Goal: Task Accomplishment & Management: Complete application form

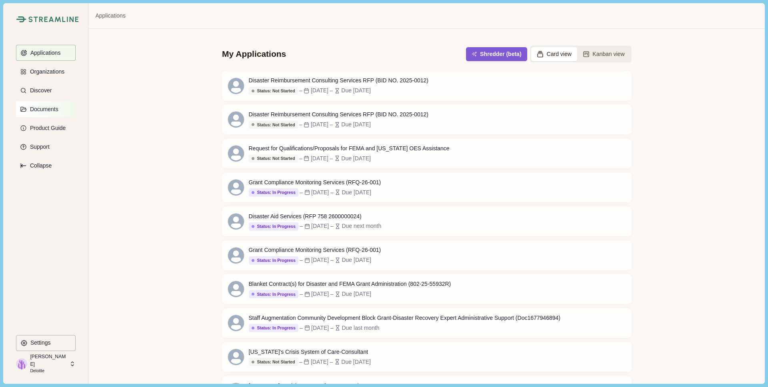
click at [41, 110] on p "Documents" at bounding box center [42, 109] width 31 height 7
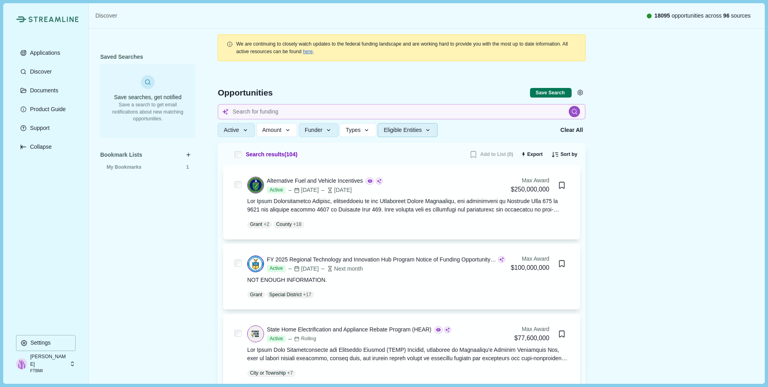
click at [430, 126] on button "Eligible Entities" at bounding box center [407, 130] width 60 height 14
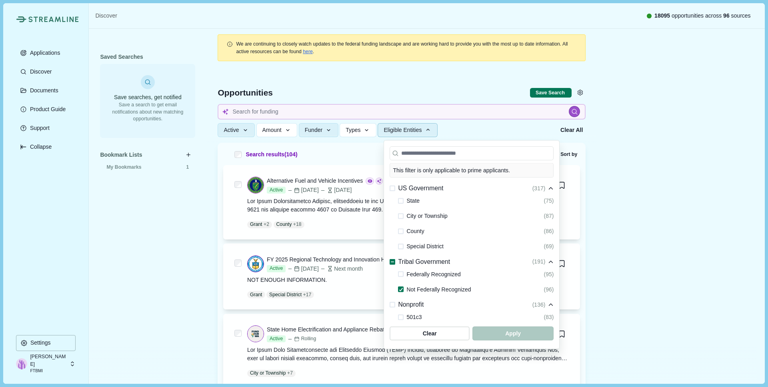
click at [430, 126] on button "Eligible Entities" at bounding box center [407, 130] width 60 height 14
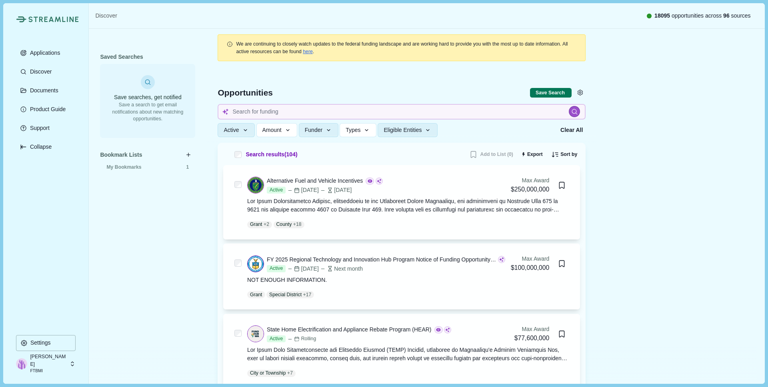
click at [147, 246] on div "Saved Searches Save searches, get notified Save a search to get email notificat…" at bounding box center [147, 205] width 95 height 309
click at [36, 52] on p "Applications" at bounding box center [43, 53] width 33 height 7
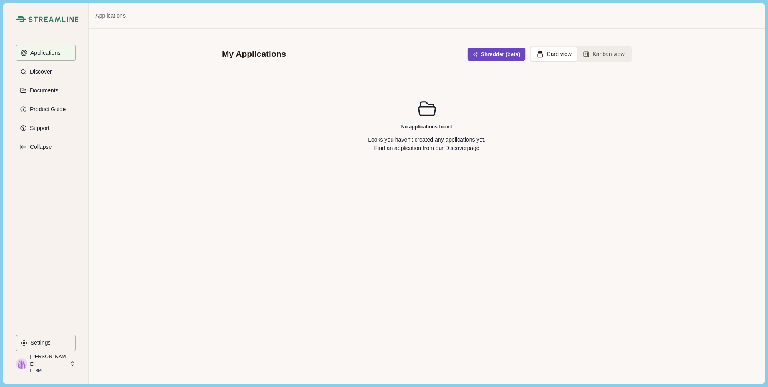
click at [482, 51] on button "Shredder (beta)" at bounding box center [496, 54] width 58 height 13
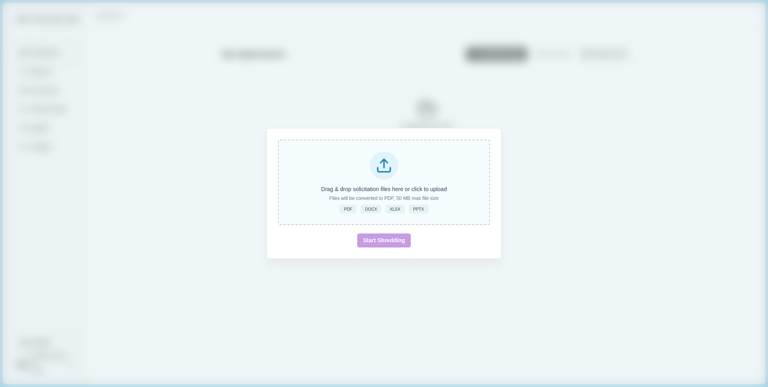
click at [388, 164] on icon at bounding box center [383, 165] width 17 height 17
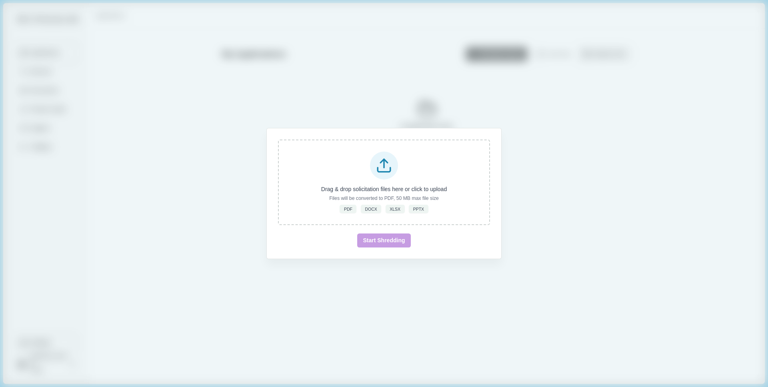
click at [261, 273] on div "Drag & drop solicitation files here or click to upload Files will be converted …" at bounding box center [384, 193] width 768 height 387
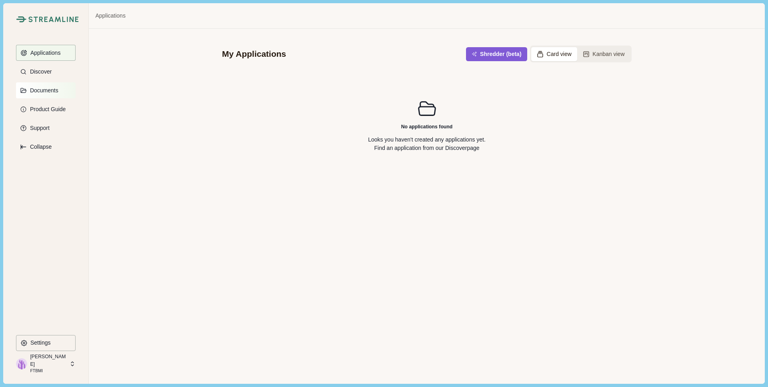
click at [43, 92] on p "Documents" at bounding box center [42, 90] width 31 height 7
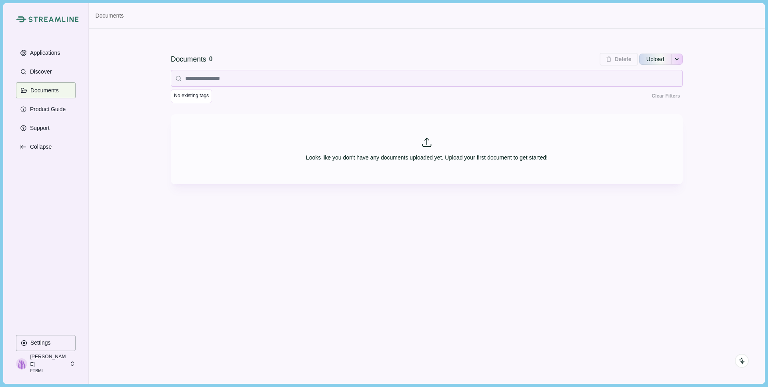
click at [34, 370] on p "FTBMI" at bounding box center [48, 371] width 37 height 6
click at [5, 267] on div "Streamline Climate Applications Discover Documents Product Guide Support Collap…" at bounding box center [46, 193] width 86 height 380
click at [38, 72] on p "Discover" at bounding box center [39, 71] width 24 height 7
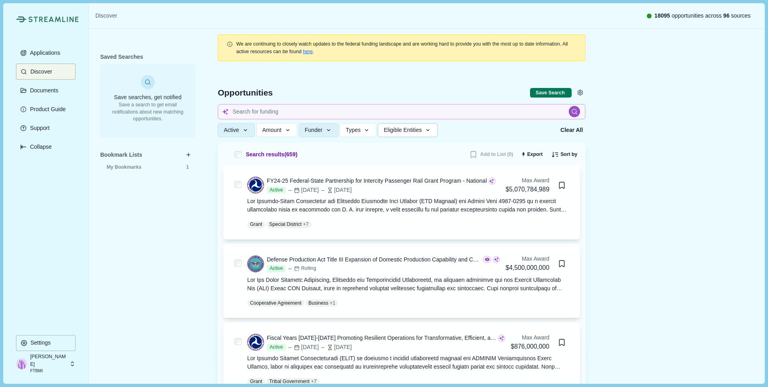
click at [421, 130] on span "Eligible Entities" at bounding box center [402, 130] width 38 height 7
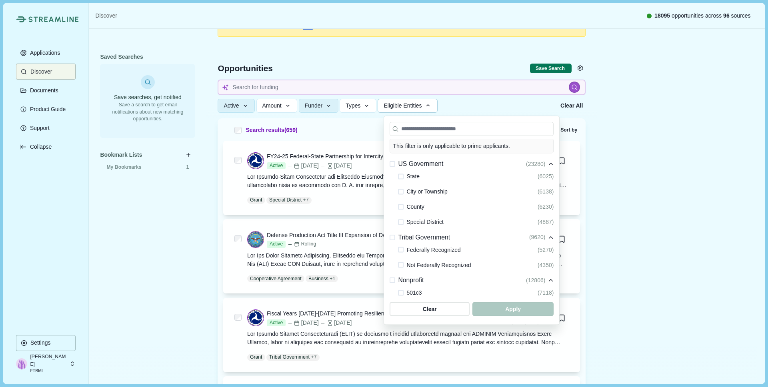
scroll to position [26, 0]
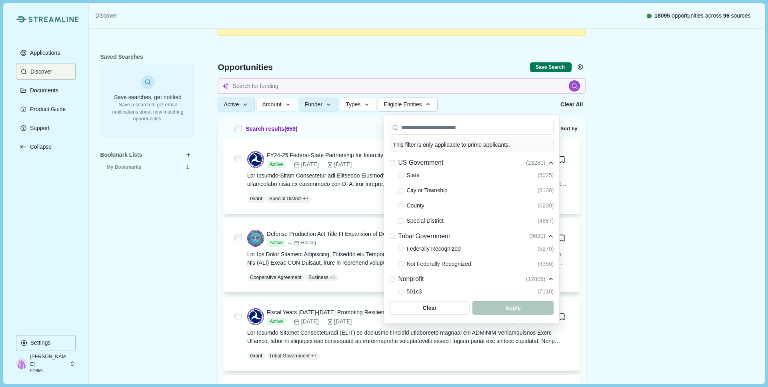
click at [401, 262] on span at bounding box center [401, 264] width 6 height 6
click at [502, 307] on span "button" at bounding box center [512, 307] width 77 height 13
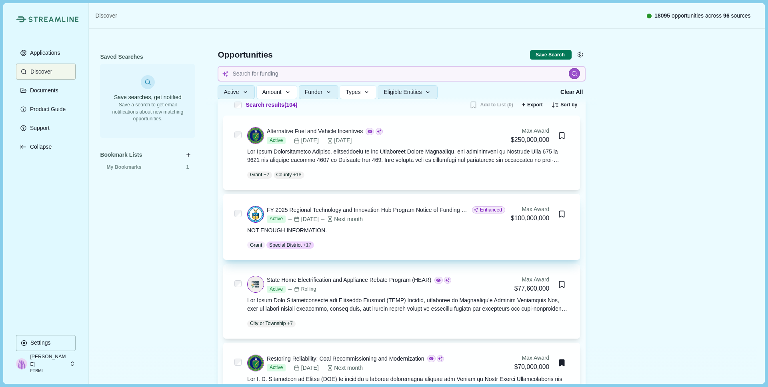
scroll to position [49, 0]
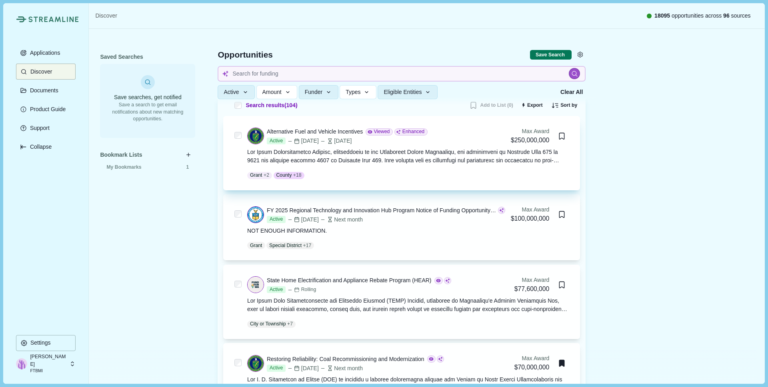
click at [347, 132] on div "Alternative Fuel and Vehicle Incentives" at bounding box center [315, 132] width 96 height 8
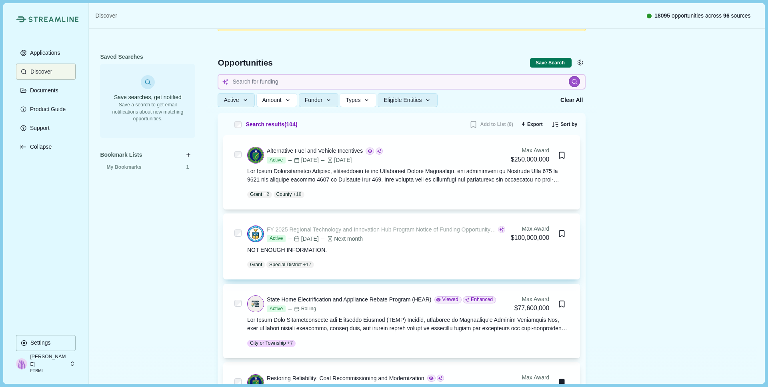
scroll to position [41, 0]
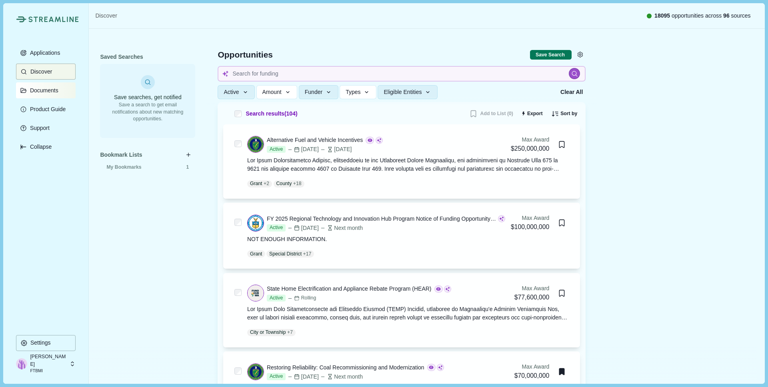
click at [45, 93] on p "Documents" at bounding box center [42, 90] width 31 height 7
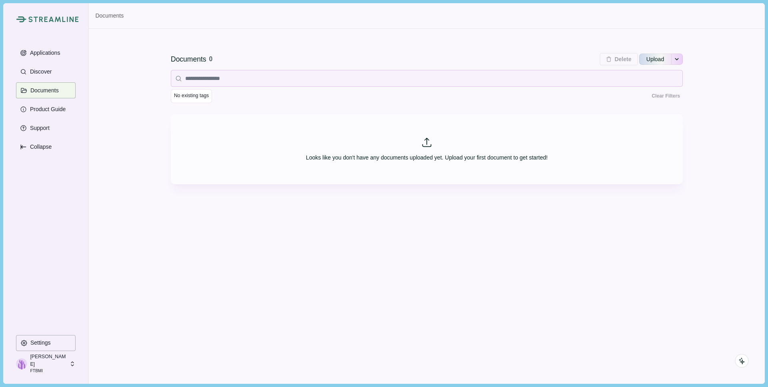
click at [38, 369] on p "FTBMI" at bounding box center [48, 371] width 37 height 6
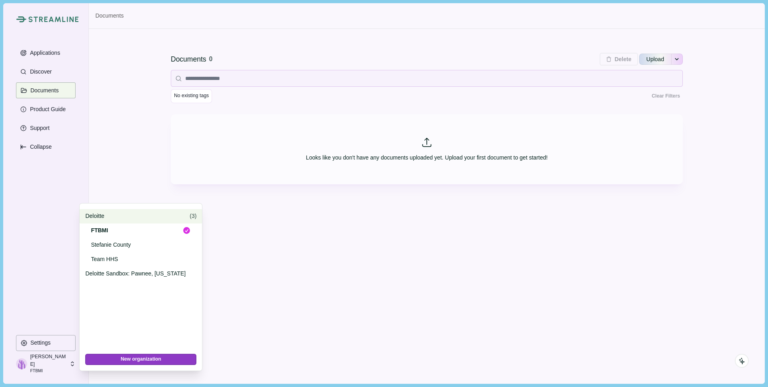
click at [119, 217] on p "Deloitte" at bounding box center [136, 216] width 102 height 8
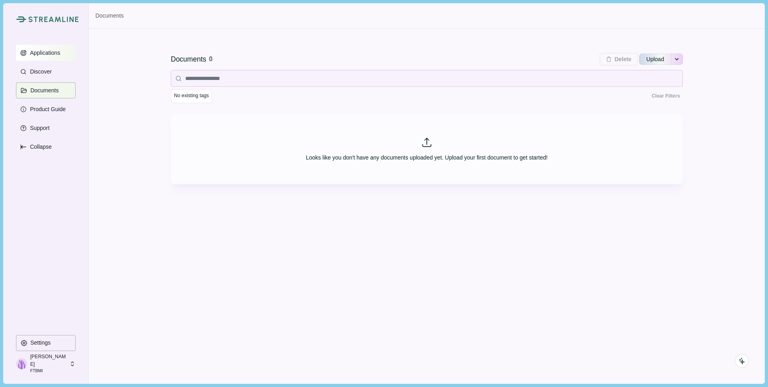
click at [43, 53] on p "Applications" at bounding box center [43, 53] width 33 height 7
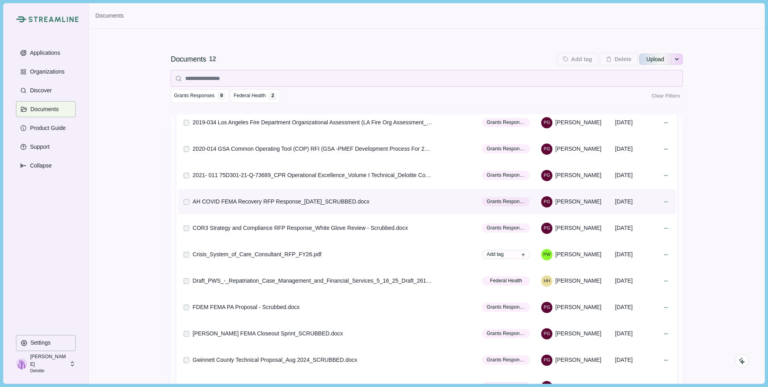
scroll to position [41, 0]
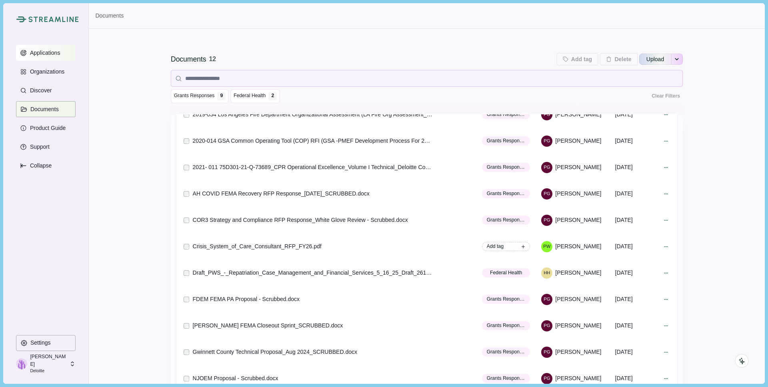
click at [45, 52] on p "Applications" at bounding box center [43, 53] width 33 height 7
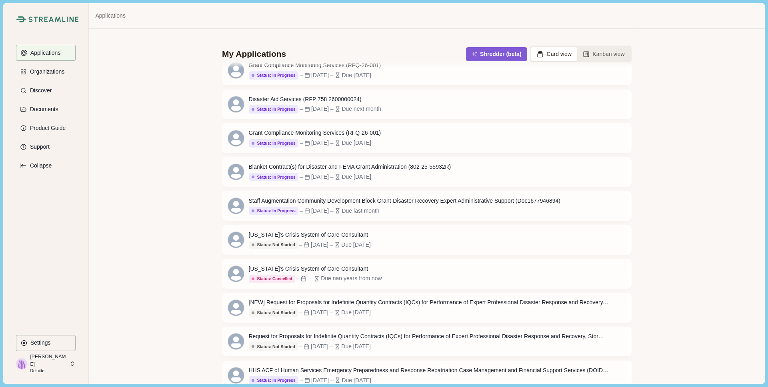
scroll to position [126, 0]
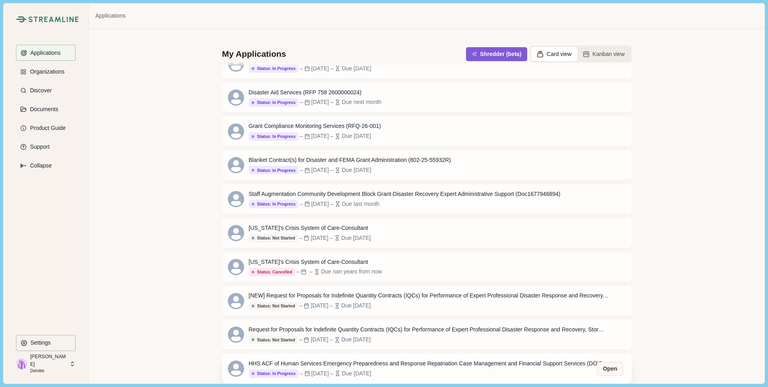
click at [310, 363] on div "HHS ACF of Human Services Emergency Preparedness and Response Repatriation Case…" at bounding box center [429, 363] width 360 height 8
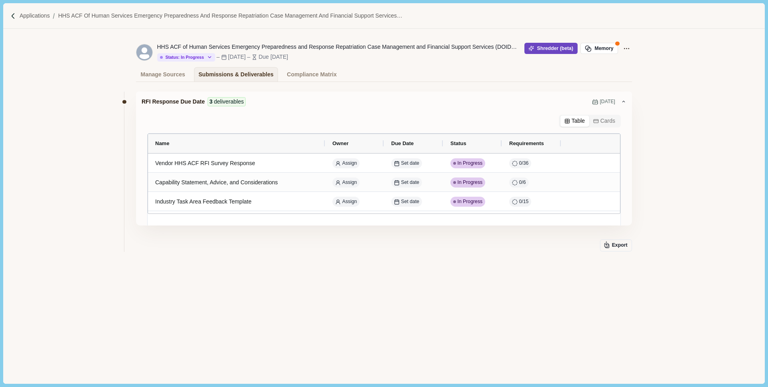
click at [549, 49] on button "Shredder (beta)" at bounding box center [550, 48] width 53 height 11
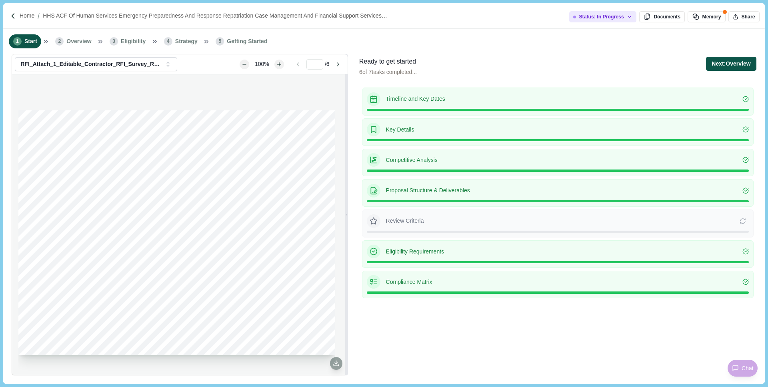
click at [722, 64] on button "Next: Overview" at bounding box center [731, 64] width 50 height 14
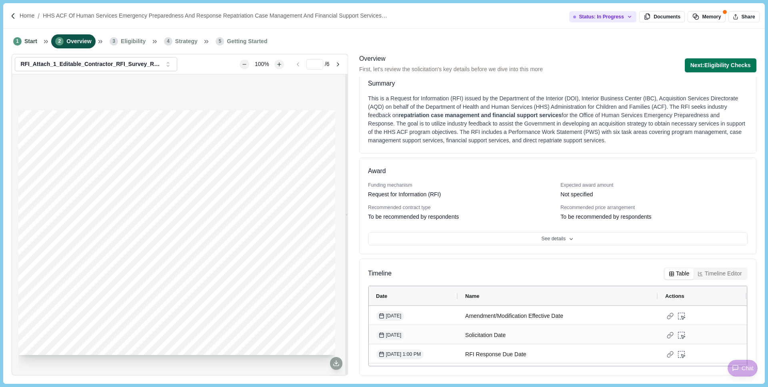
scroll to position [18, 0]
click at [705, 66] on button "Next: Eligibility Checks" at bounding box center [720, 65] width 72 height 14
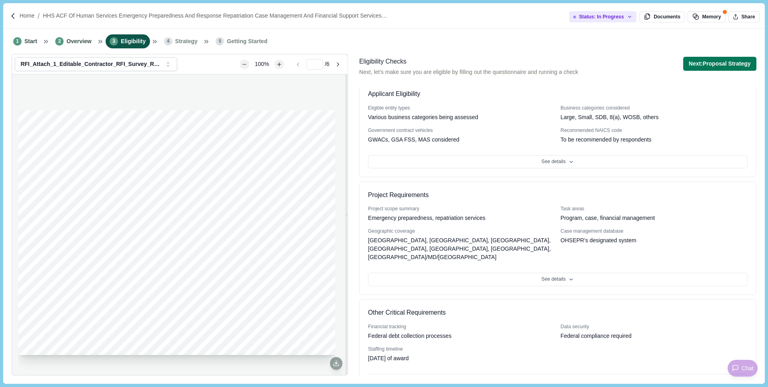
scroll to position [93, 0]
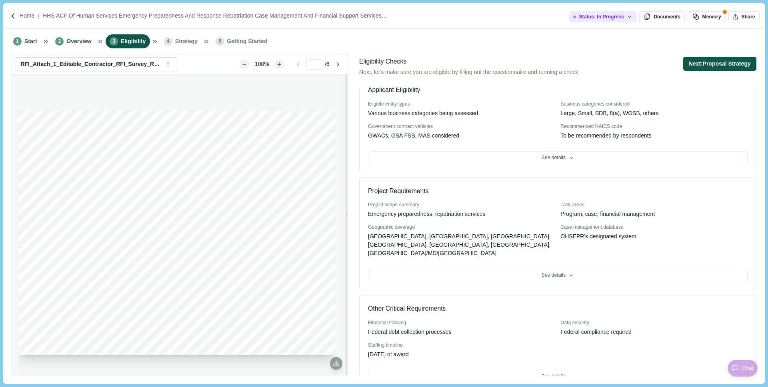
click at [694, 62] on button "Next: Proposal Strategy" at bounding box center [719, 64] width 73 height 14
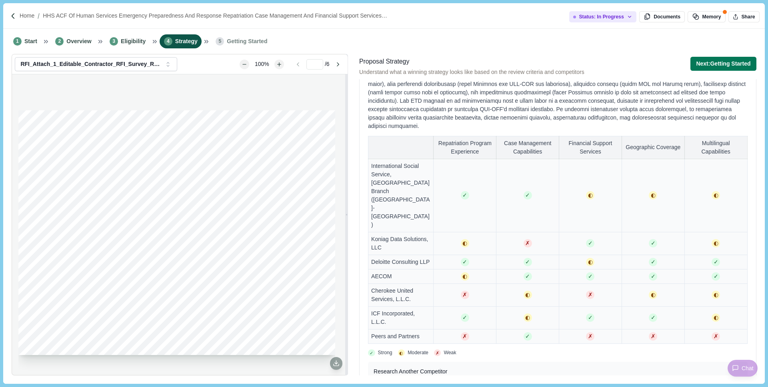
scroll to position [559, 0]
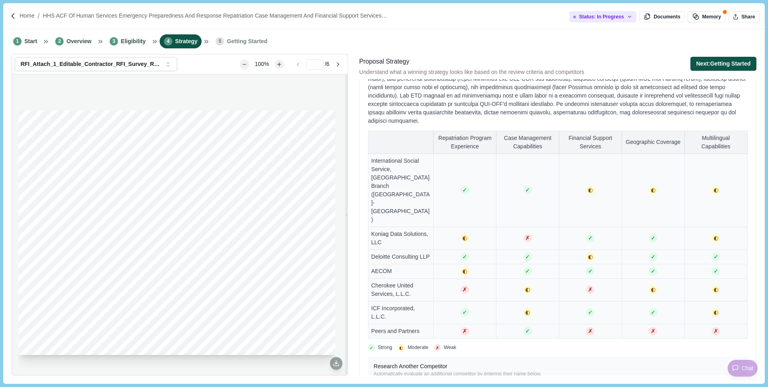
click at [710, 66] on button "Next: Getting Started" at bounding box center [723, 64] width 66 height 14
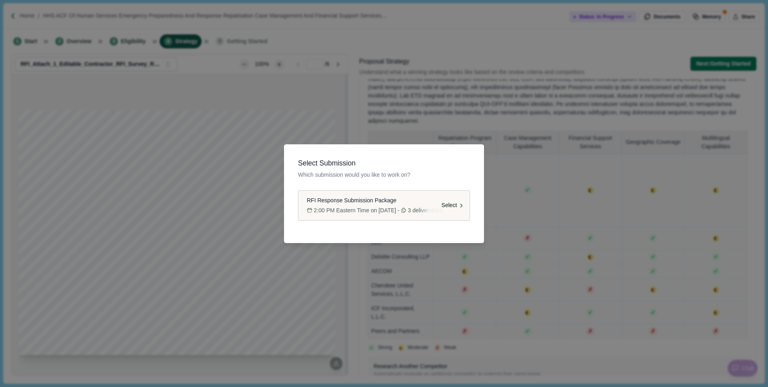
click at [348, 201] on span "RFI Response Submission Package" at bounding box center [352, 200] width 90 height 8
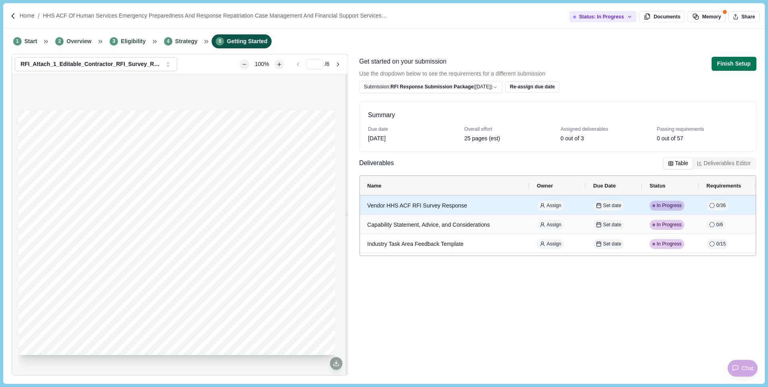
click at [413, 206] on div "Vendor HHS ACF RFI Survey Response" at bounding box center [444, 206] width 155 height 16
select select "********"
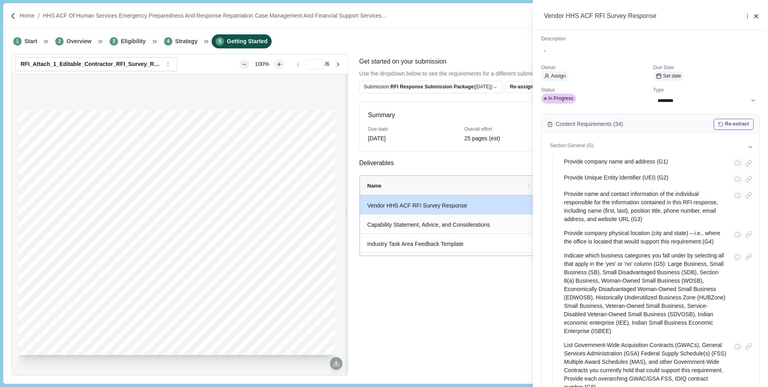
click at [449, 287] on div "**********" at bounding box center [384, 193] width 768 height 387
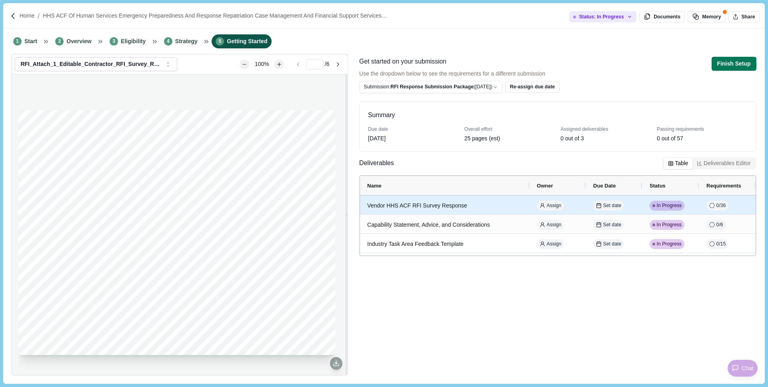
click at [667, 204] on span "In Progress" at bounding box center [668, 205] width 25 height 7
select select "********"
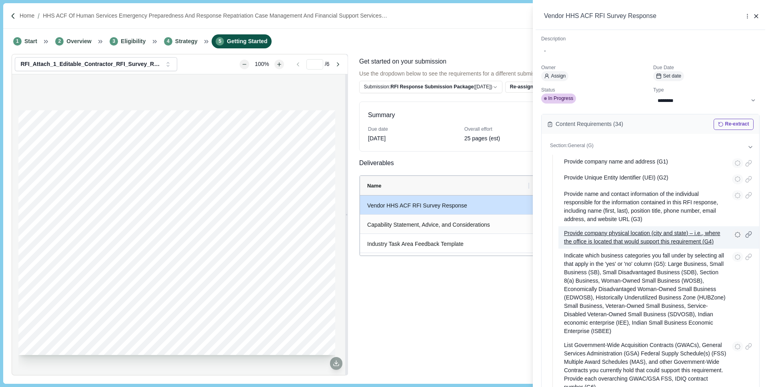
click at [654, 237] on p "Provide company physical location (city and state) – i.e., where the office is …" at bounding box center [645, 237] width 162 height 17
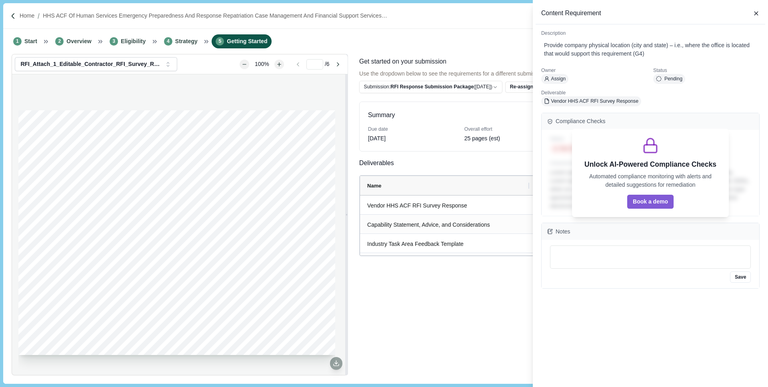
click at [762, 14] on div "Content Requirement" at bounding box center [649, 14] width 229 height 22
click at [755, 12] on icon "button" at bounding box center [755, 13] width 7 height 7
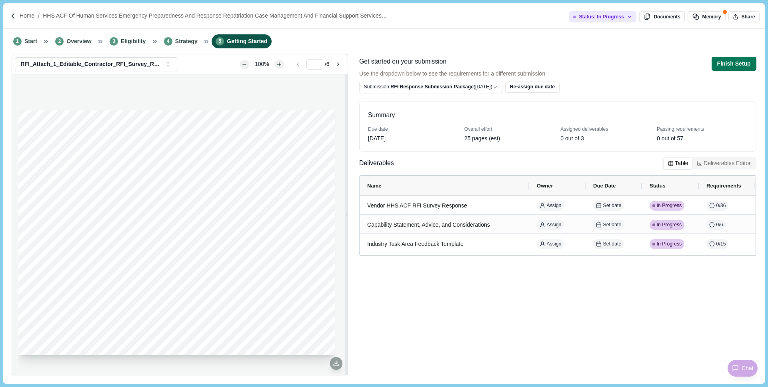
click at [726, 55] on div "Get started on your submission Use the dropdown below to see the requirements f…" at bounding box center [557, 216] width 403 height 324
click at [727, 70] on button "Finish Setup" at bounding box center [733, 64] width 45 height 14
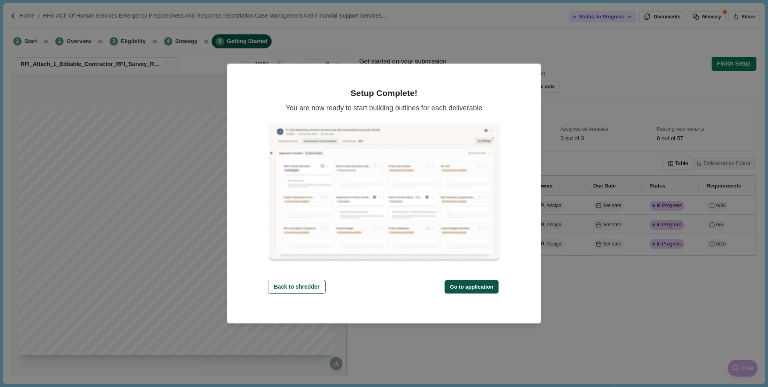
click at [461, 285] on button "Go to application" at bounding box center [472, 286] width 54 height 13
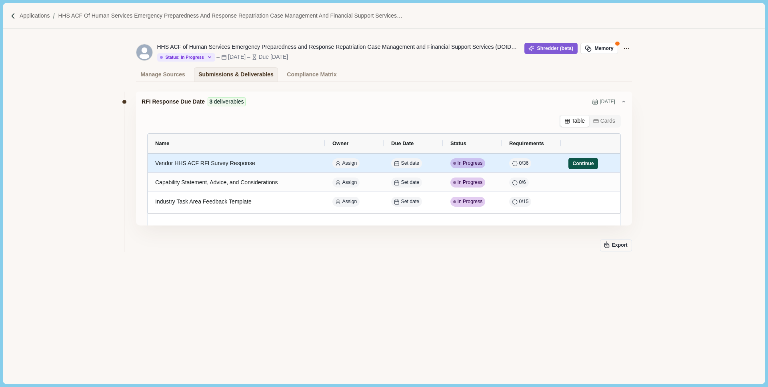
click at [587, 163] on button "Continue" at bounding box center [583, 163] width 30 height 11
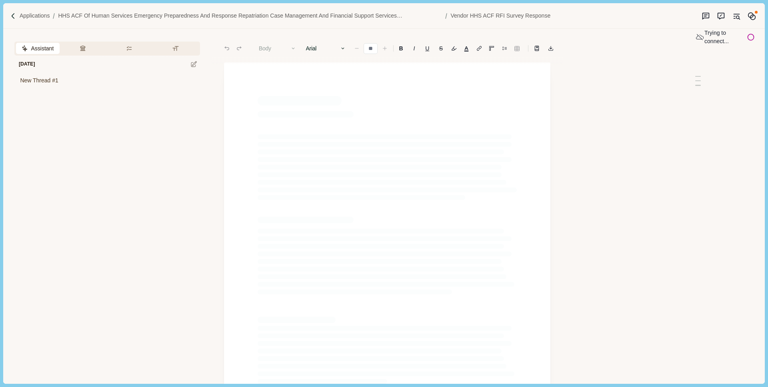
type input "**"
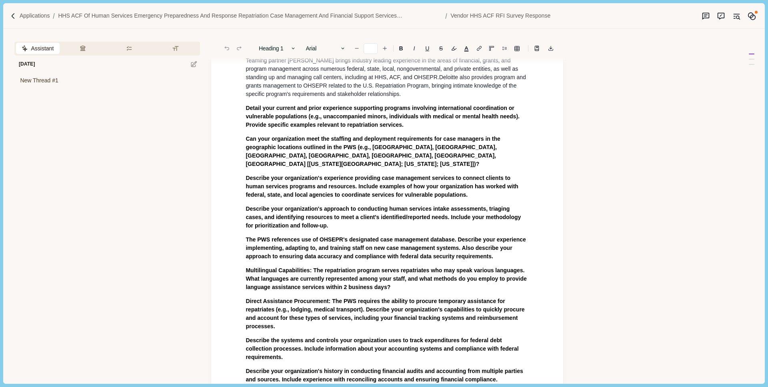
scroll to position [1870, 0]
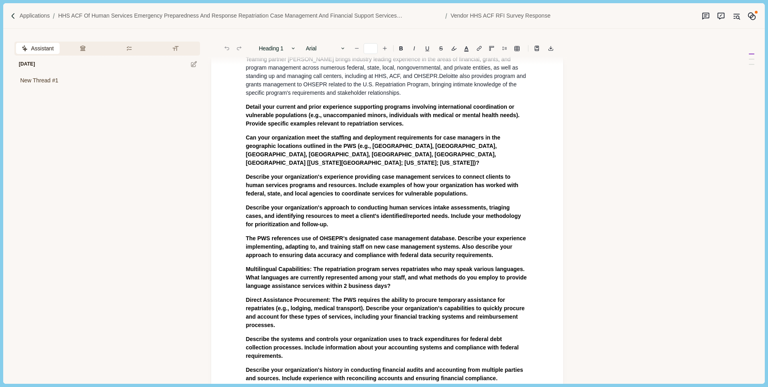
click at [268, 217] on span "Describe your organization's approach to conducting human services intake asses…" at bounding box center [383, 215] width 277 height 23
click at [373, 227] on p "Describe your organization's approach to conducting human services intake asses…" at bounding box center [386, 216] width 283 height 25
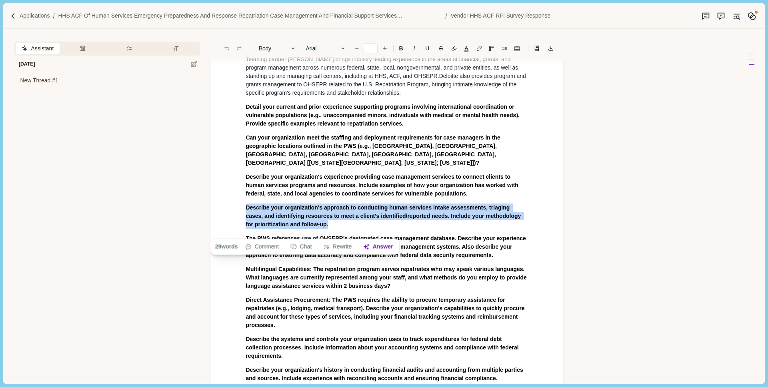
drag, startPoint x: 371, startPoint y: 231, endPoint x: 245, endPoint y: 213, distance: 128.1
click at [378, 246] on button "Answer" at bounding box center [378, 246] width 38 height 11
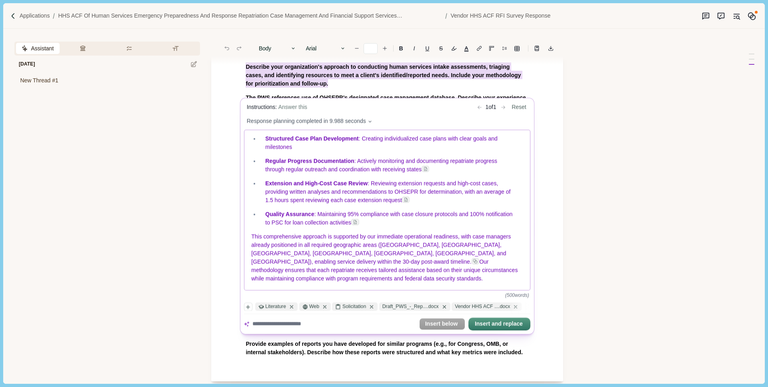
scroll to position [2009, 0]
click at [479, 327] on button "Insert and replace" at bounding box center [499, 325] width 60 height 11
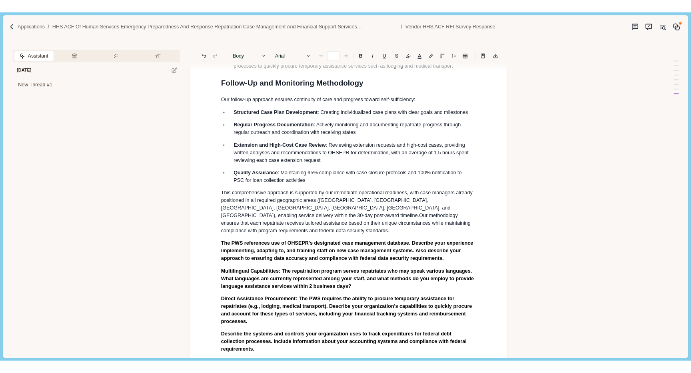
scroll to position [2451, 0]
